Goal: Information Seeking & Learning: Learn about a topic

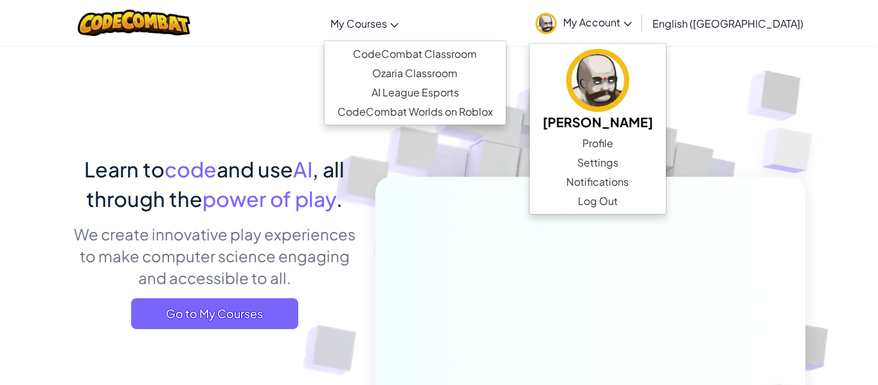
click at [387, 17] on span "My Courses" at bounding box center [358, 24] width 57 height 14
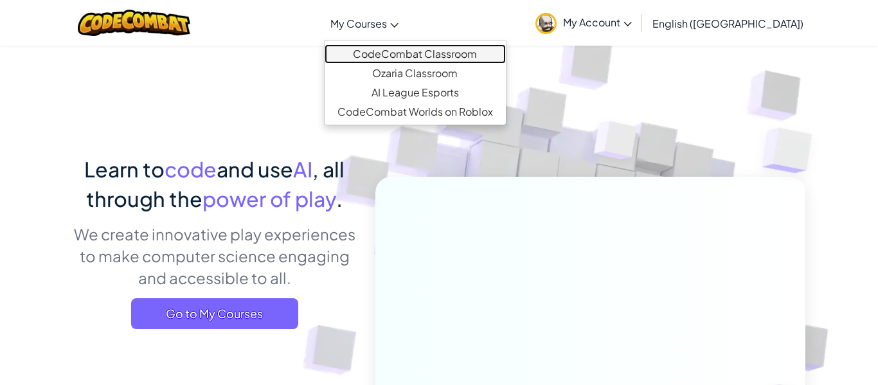
click at [438, 58] on link "CodeCombat Classroom" at bounding box center [415, 53] width 181 height 19
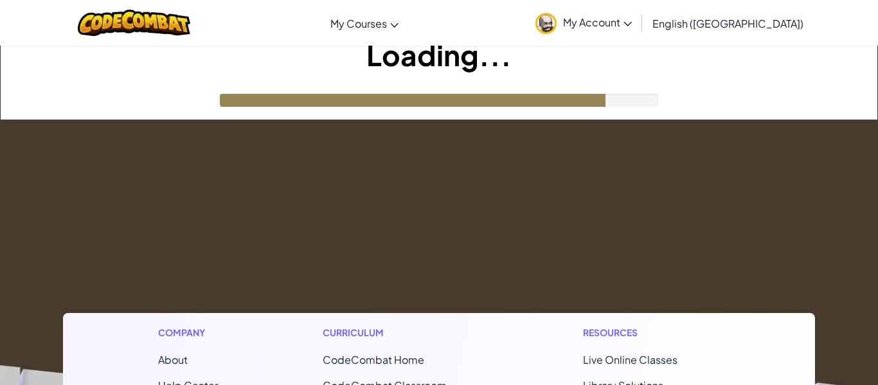
scroll to position [10, 0]
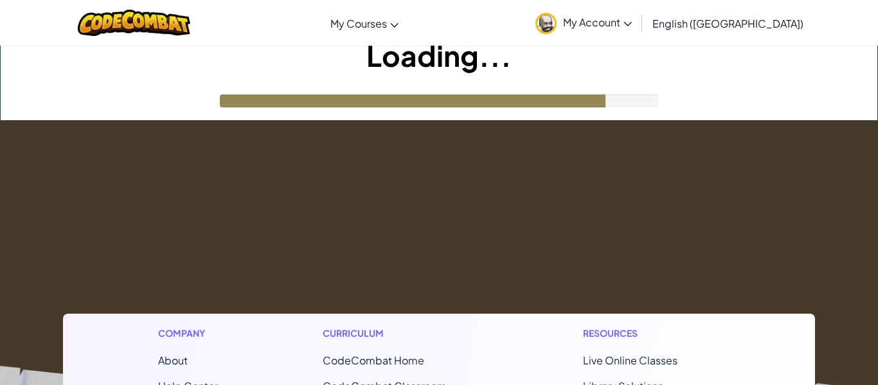
click at [632, 19] on span "My Account" at bounding box center [597, 22] width 69 height 14
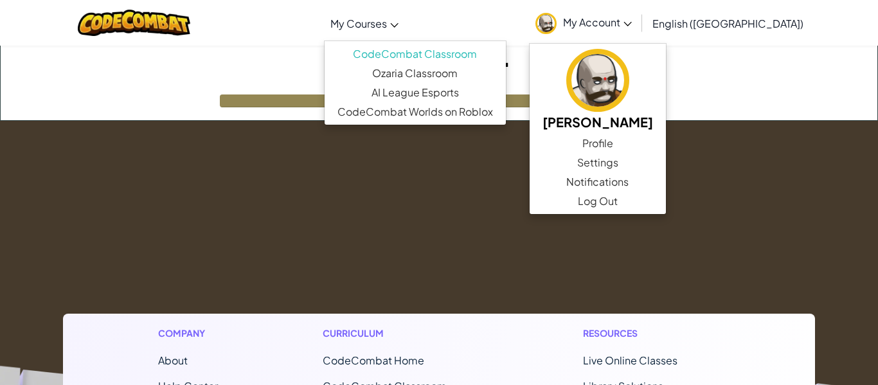
click at [387, 21] on span "My Courses" at bounding box center [358, 24] width 57 height 14
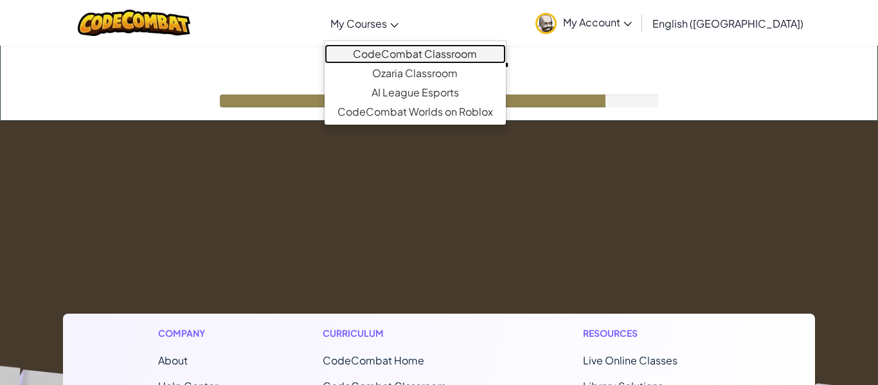
click at [464, 53] on link "CodeCombat Classroom" at bounding box center [415, 53] width 181 height 19
click at [463, 55] on link "CodeCombat Classroom" at bounding box center [415, 53] width 181 height 19
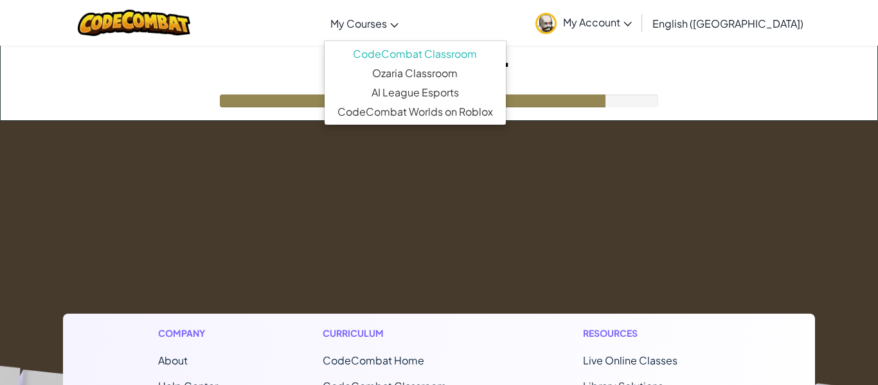
click at [507, 43] on ul "CodeCombat Classroom Ozaria Classroom AI League Esports CodeCombat Worlds on Ro…" at bounding box center [415, 83] width 183 height 85
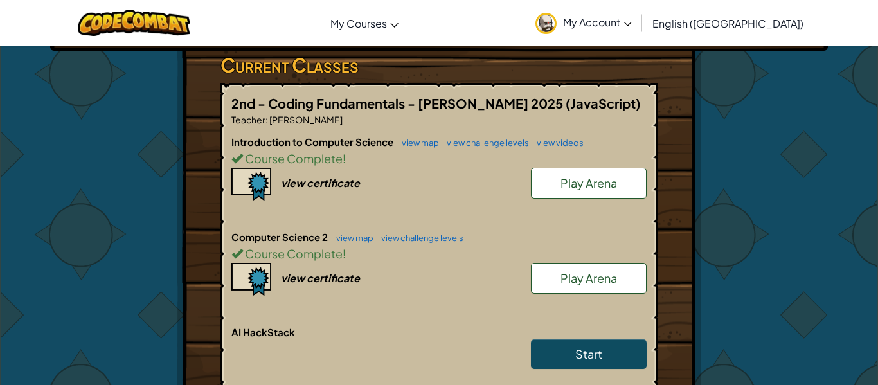
scroll to position [217, 0]
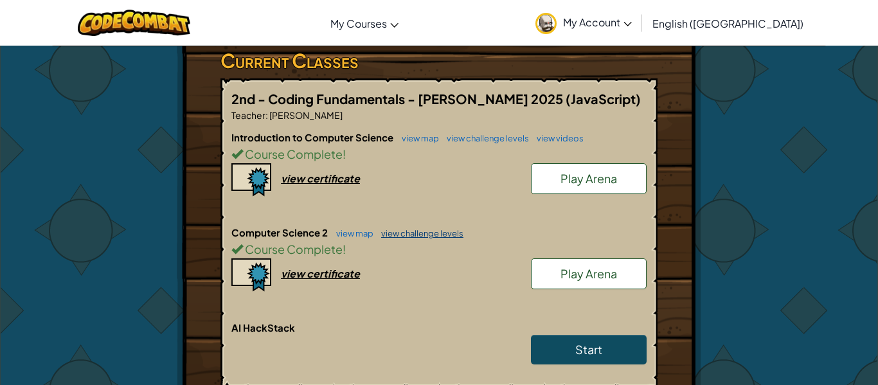
click at [407, 238] on link "view challenge levels" at bounding box center [419, 233] width 89 height 10
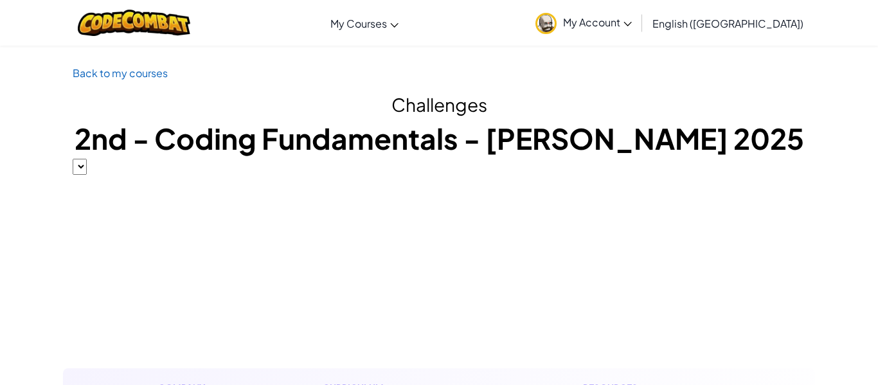
select select "5632661322961295f9428638"
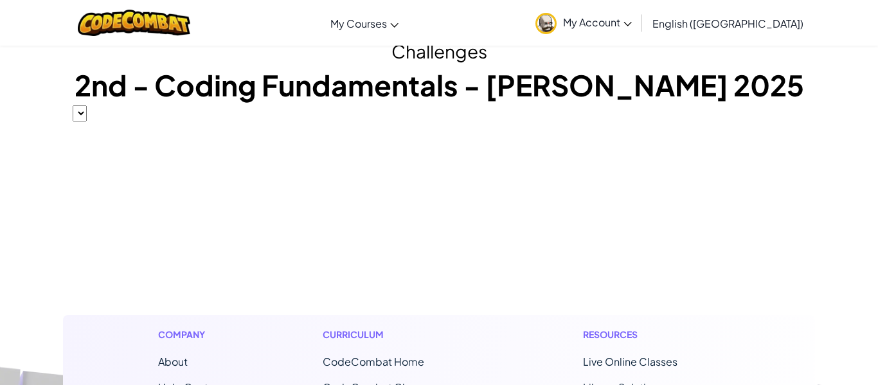
select select "5632661322961295f9428638"
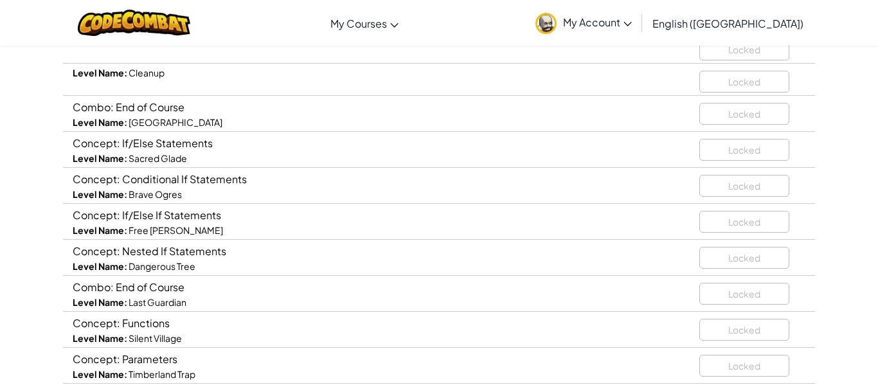
scroll to position [181, 0]
